Goal: Transaction & Acquisition: Purchase product/service

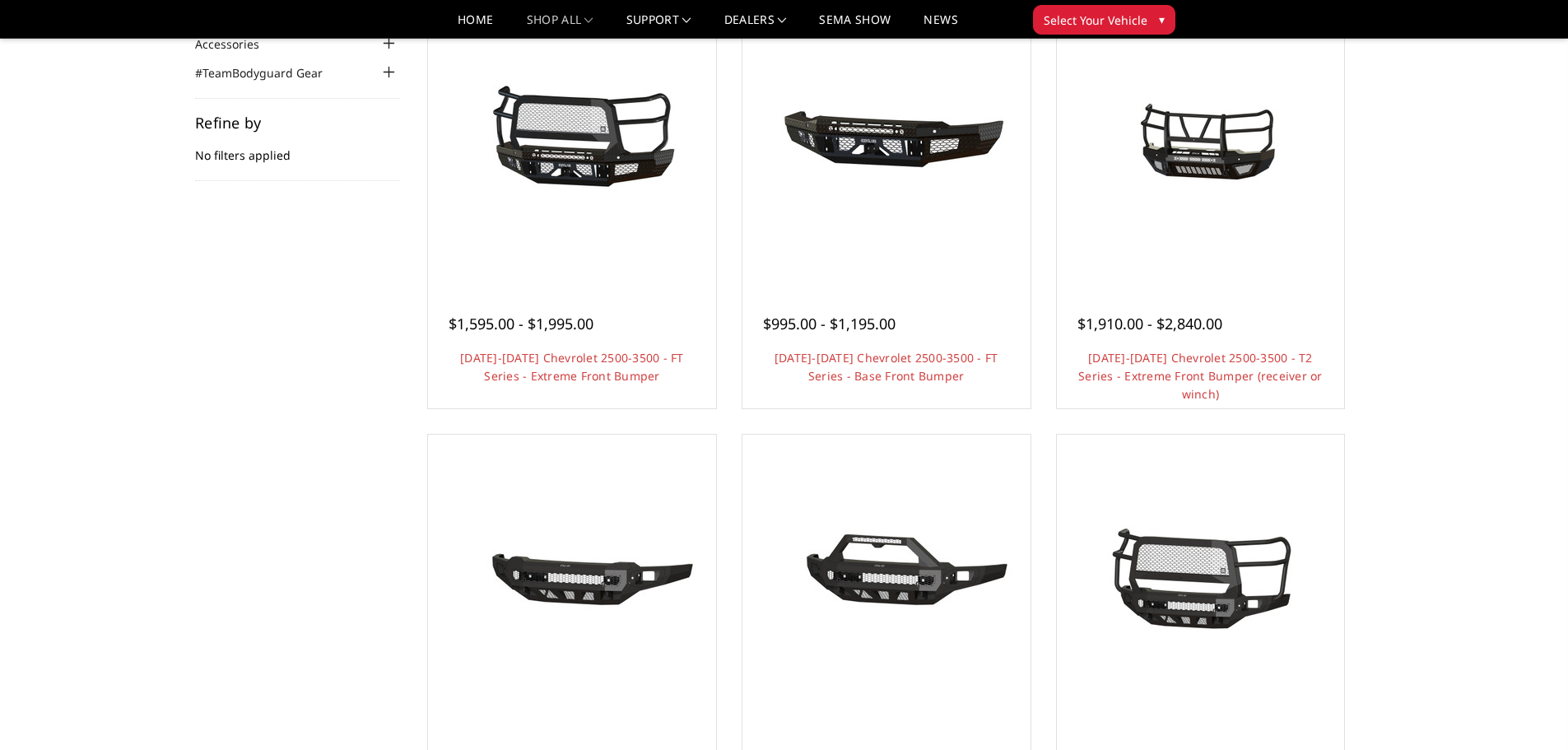
scroll to position [147, 0]
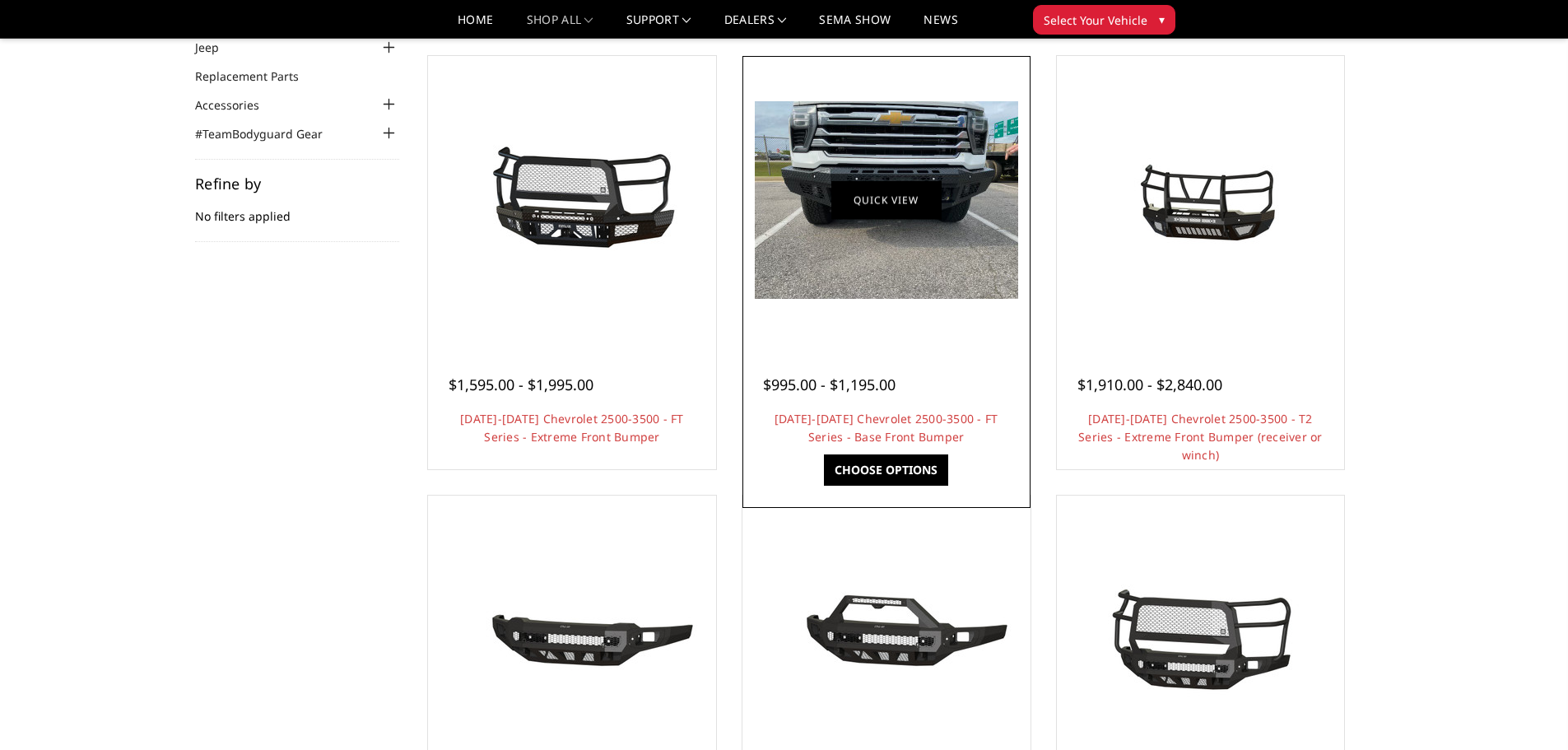
click at [883, 197] on link "Quick view" at bounding box center [886, 199] width 110 height 39
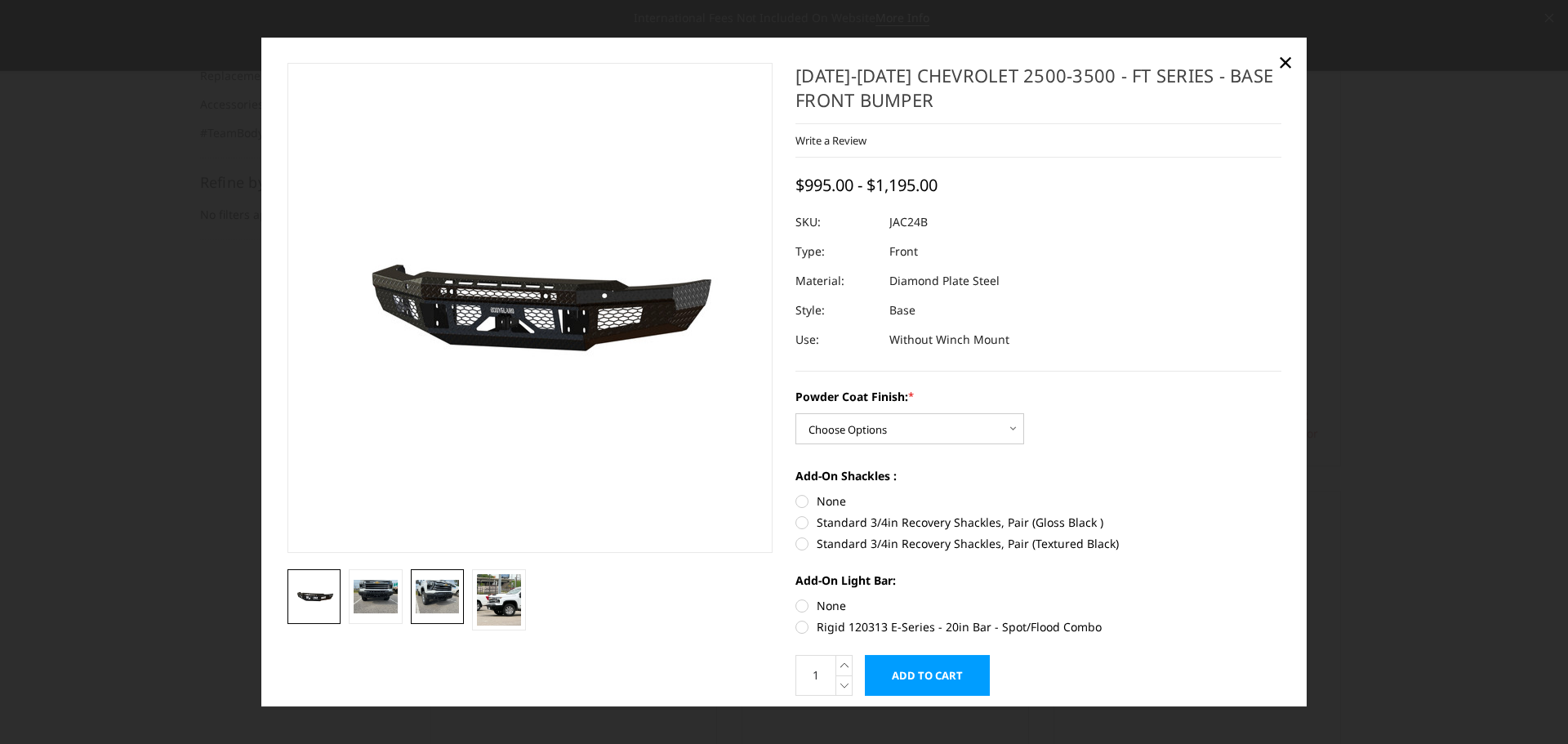
click at [438, 584] on img at bounding box center [438, 596] width 44 height 33
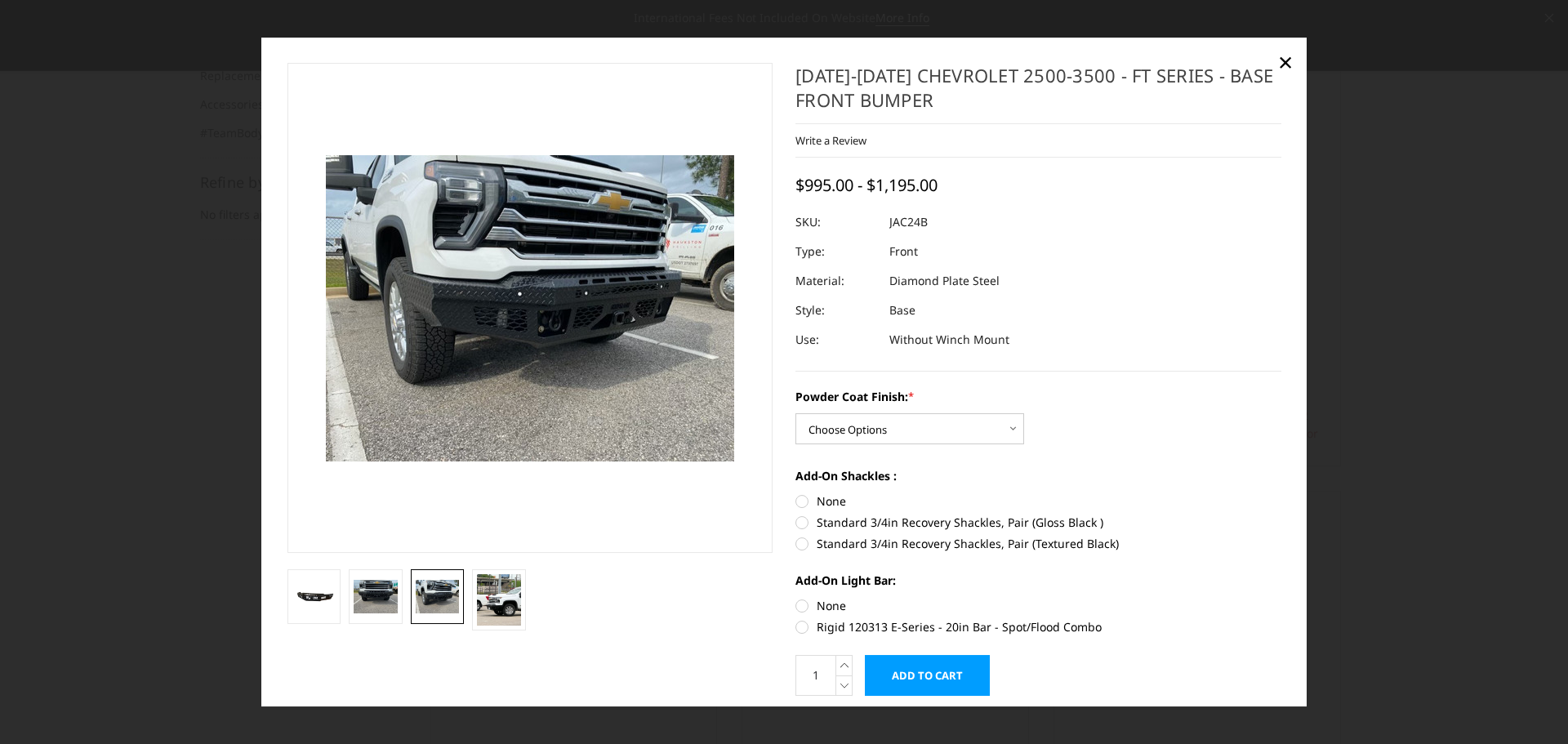
click at [439, 587] on img at bounding box center [438, 596] width 44 height 33
click at [375, 584] on img at bounding box center [376, 596] width 44 height 33
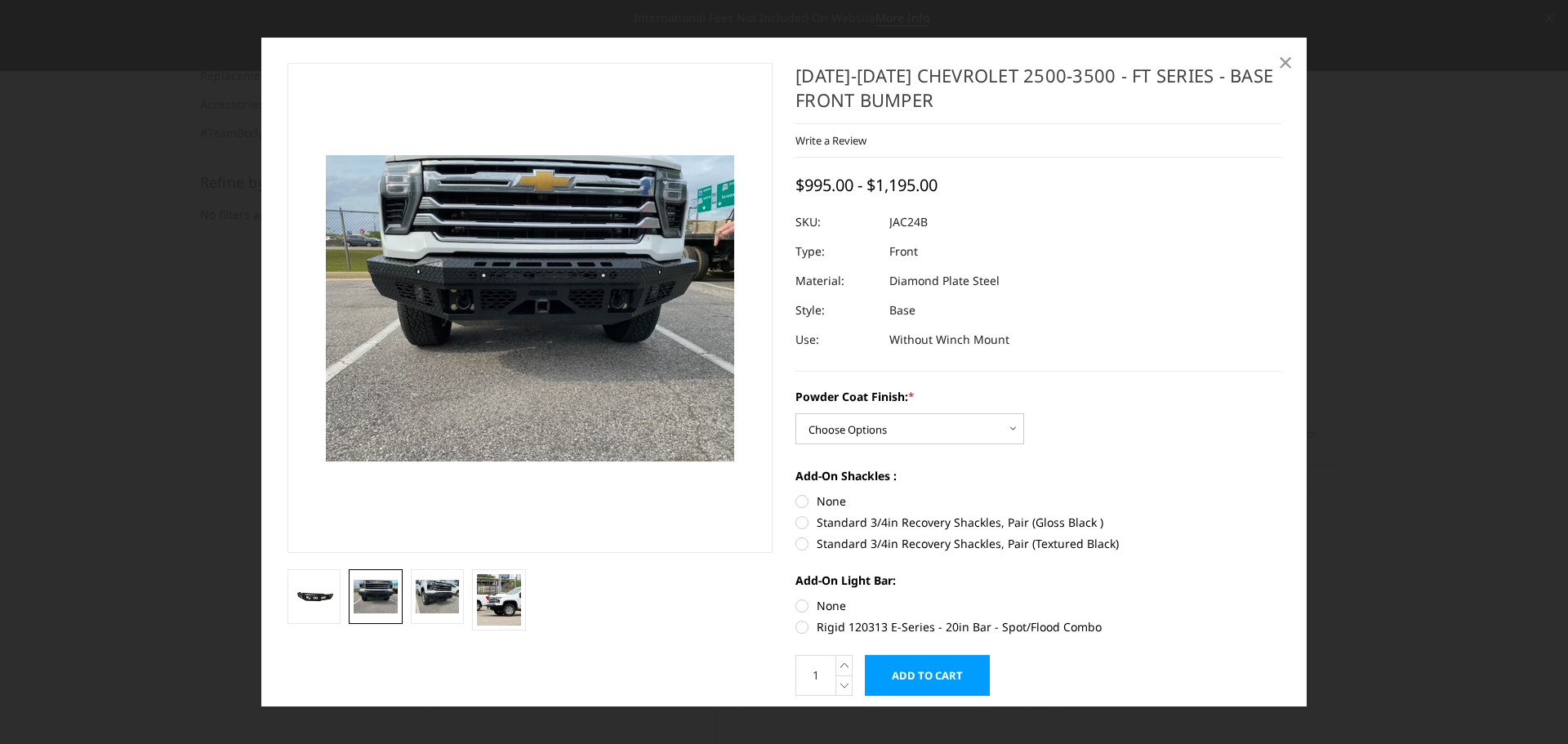
click at [1285, 58] on span "×" at bounding box center [1286, 62] width 15 height 35
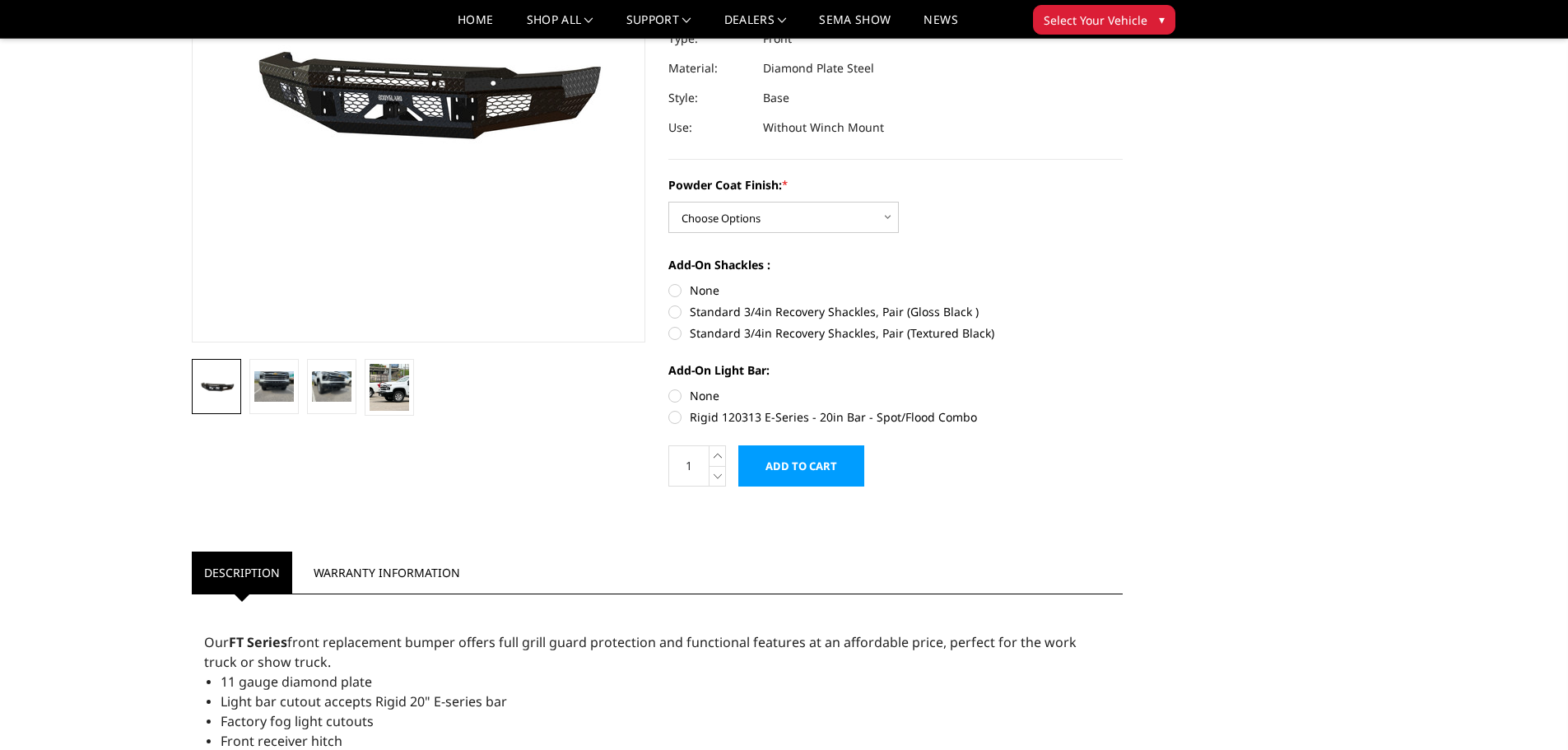
scroll to position [329, 0]
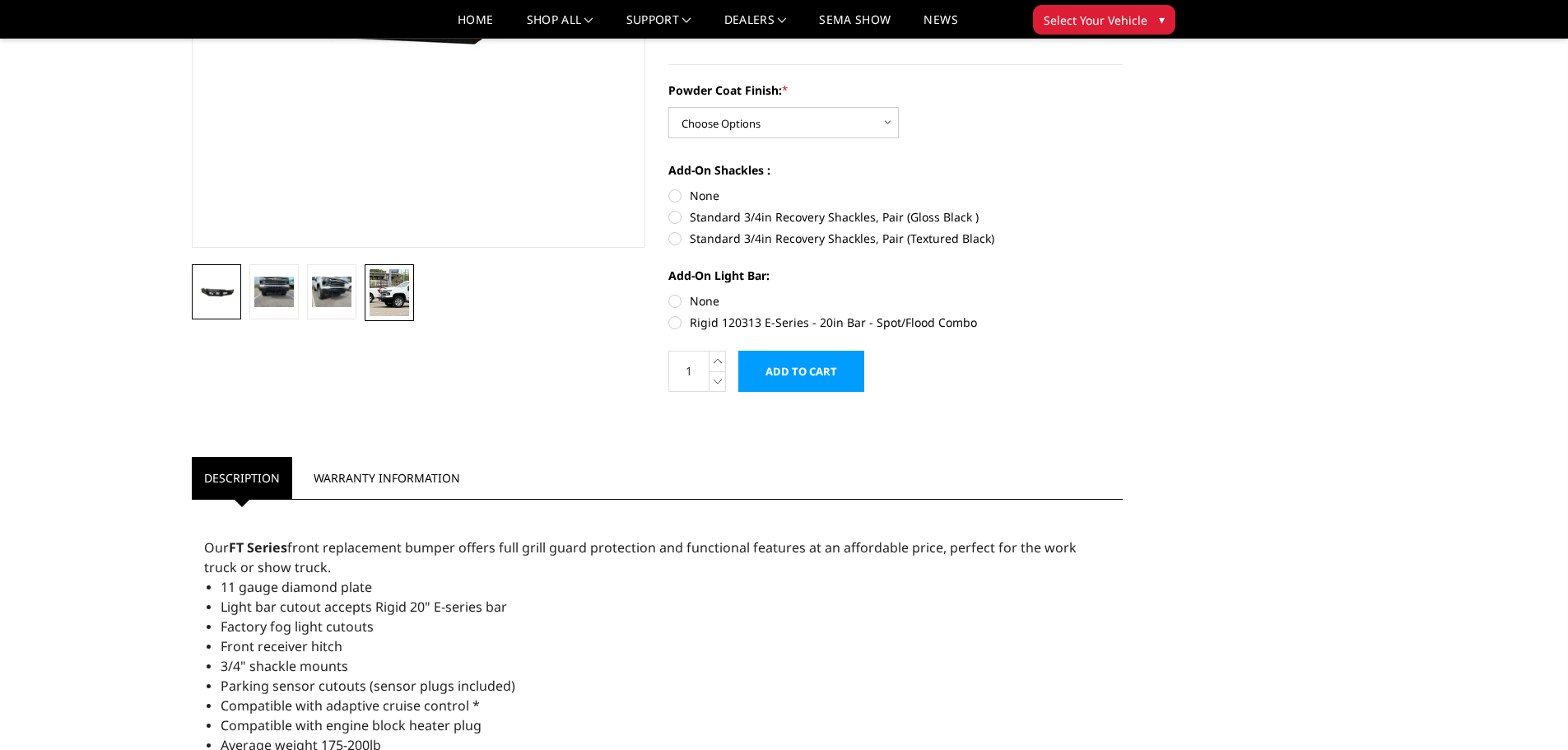
click at [387, 281] on img at bounding box center [389, 292] width 40 height 47
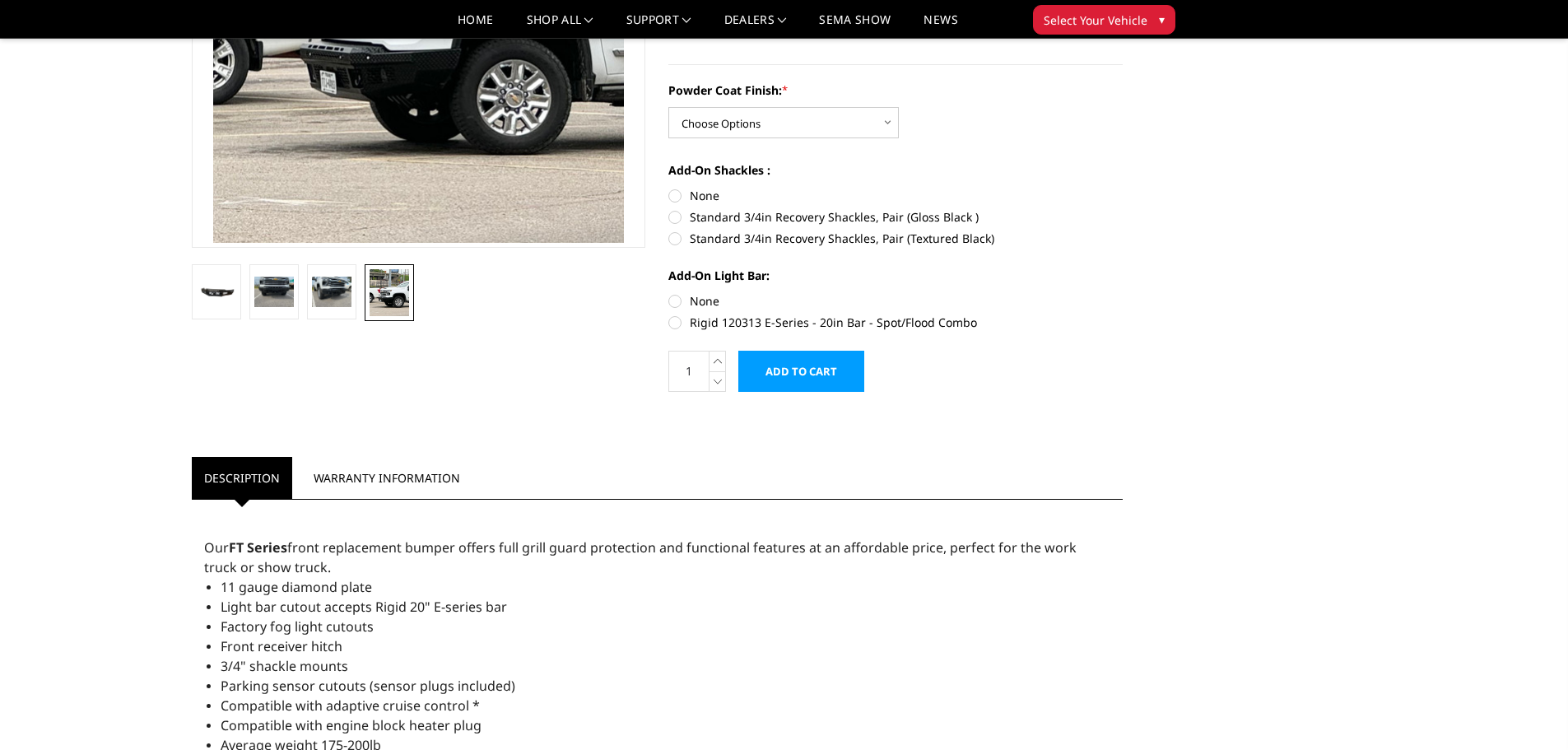
scroll to position [183, 0]
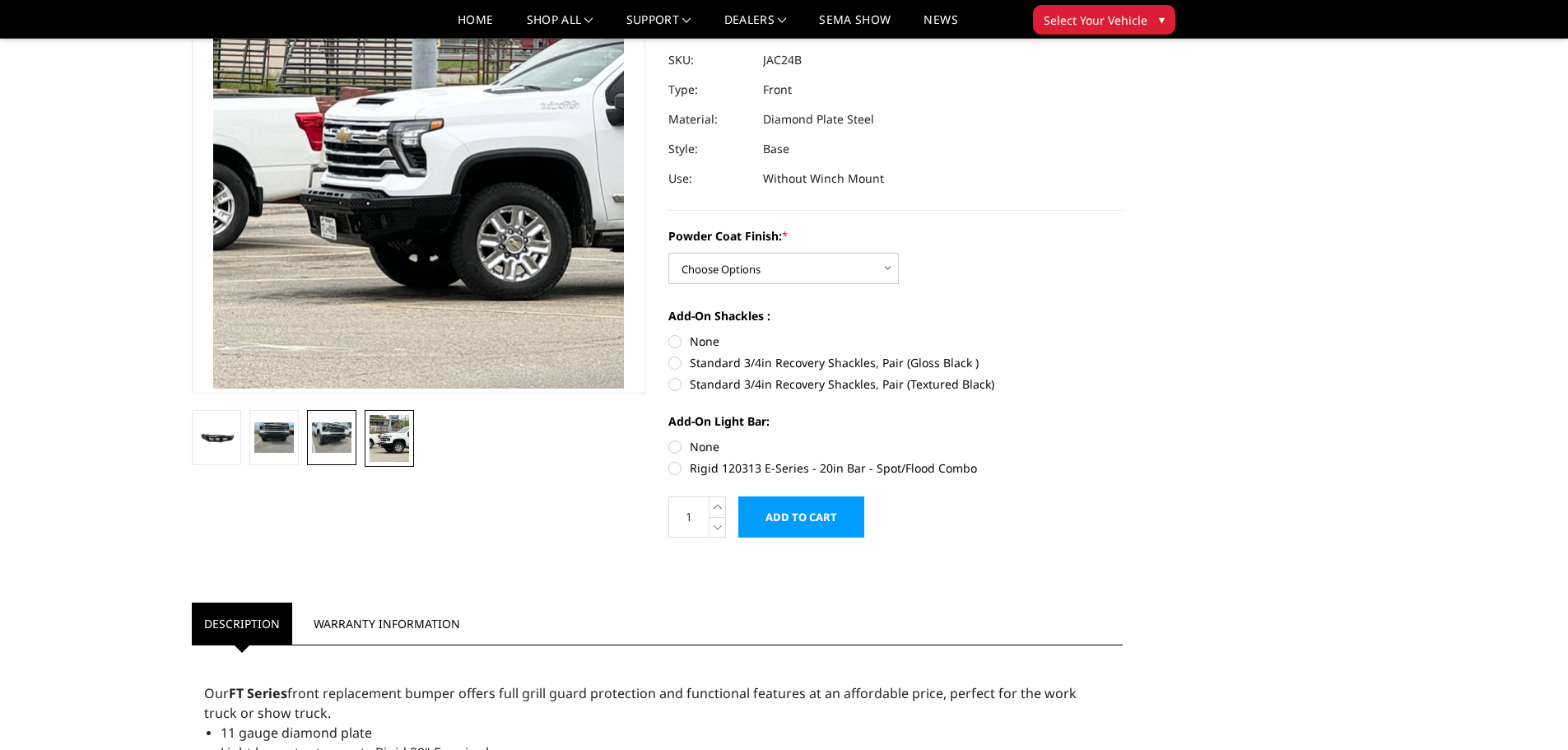
click at [338, 426] on img at bounding box center [332, 437] width 40 height 30
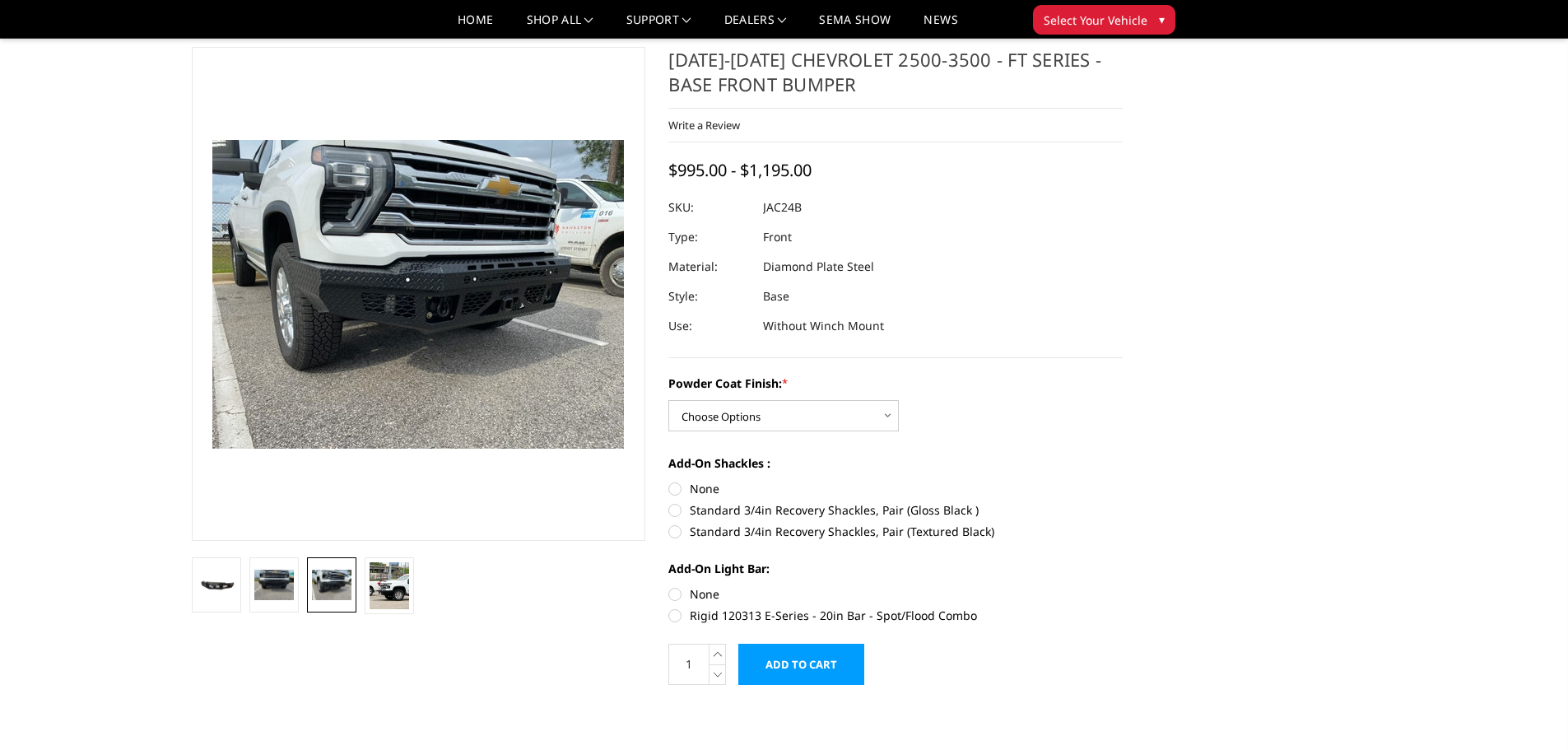
scroll to position [19, 0]
